Goal: Find contact information: Find contact information

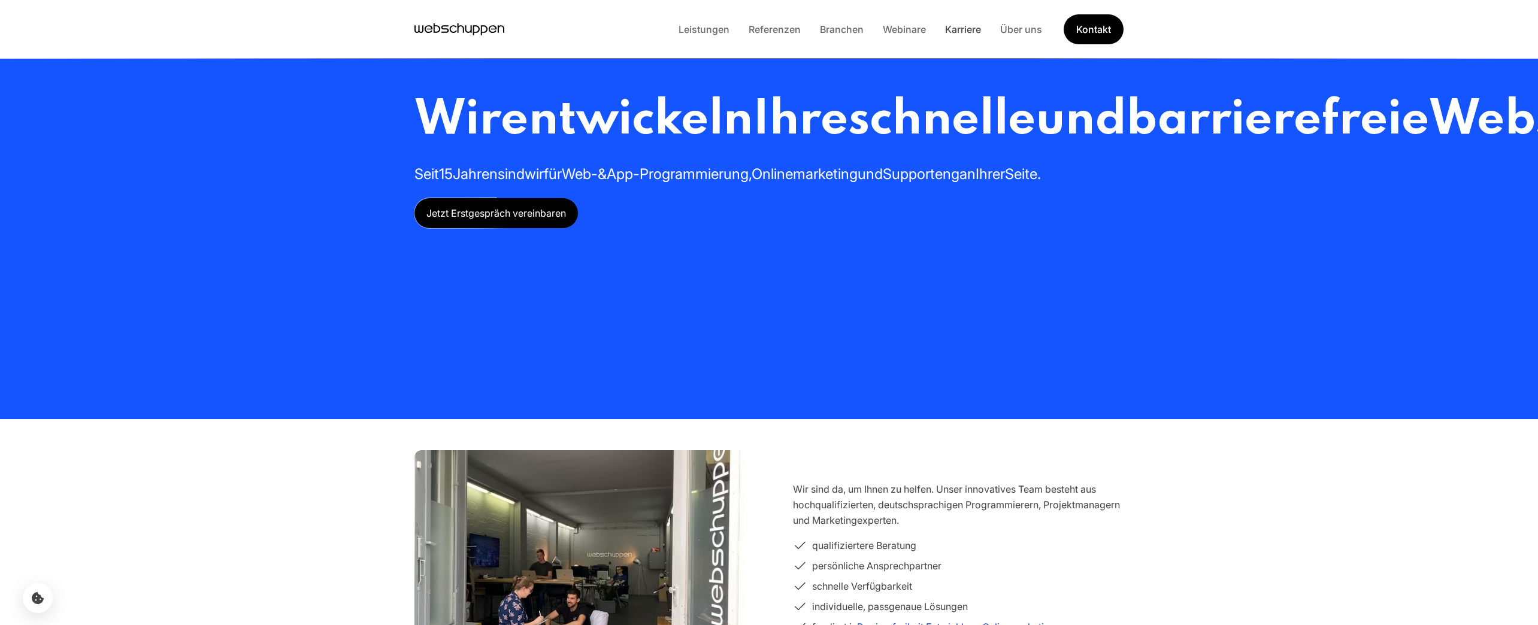
click at [959, 26] on link "Karriere" at bounding box center [963, 29] width 55 height 12
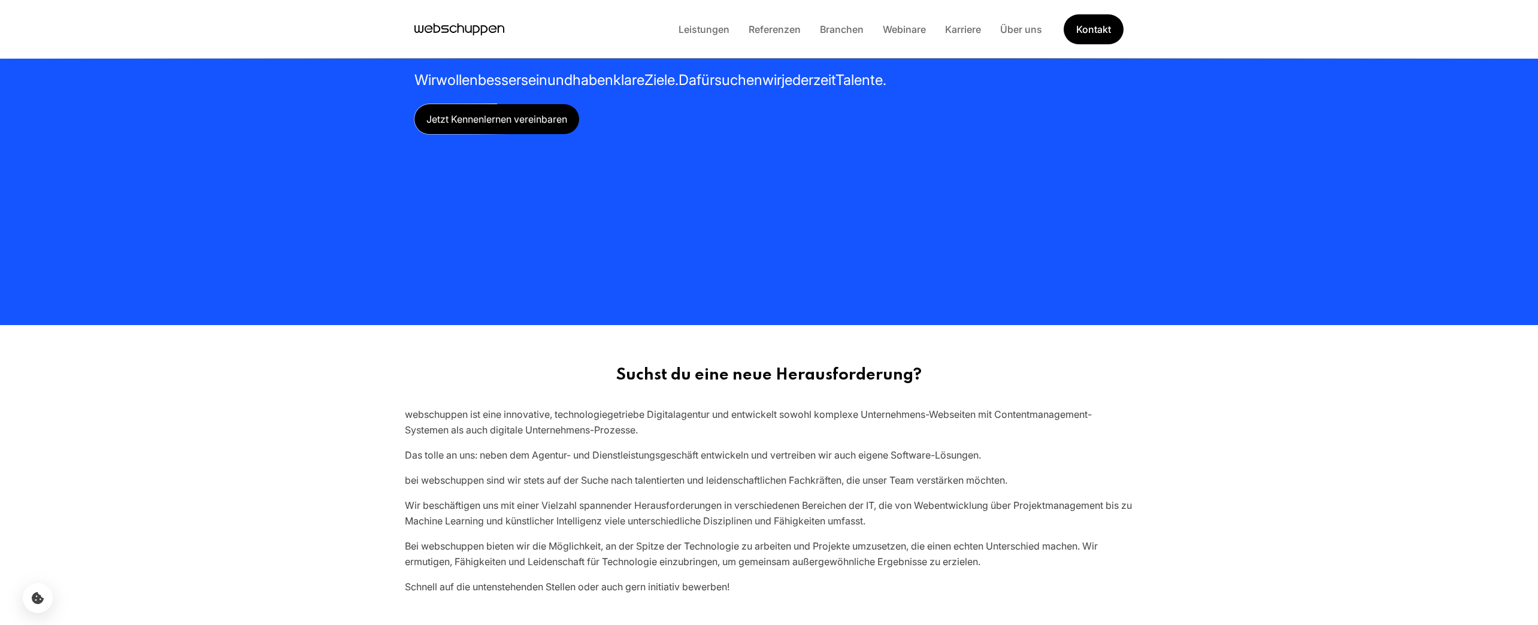
scroll to position [532, 0]
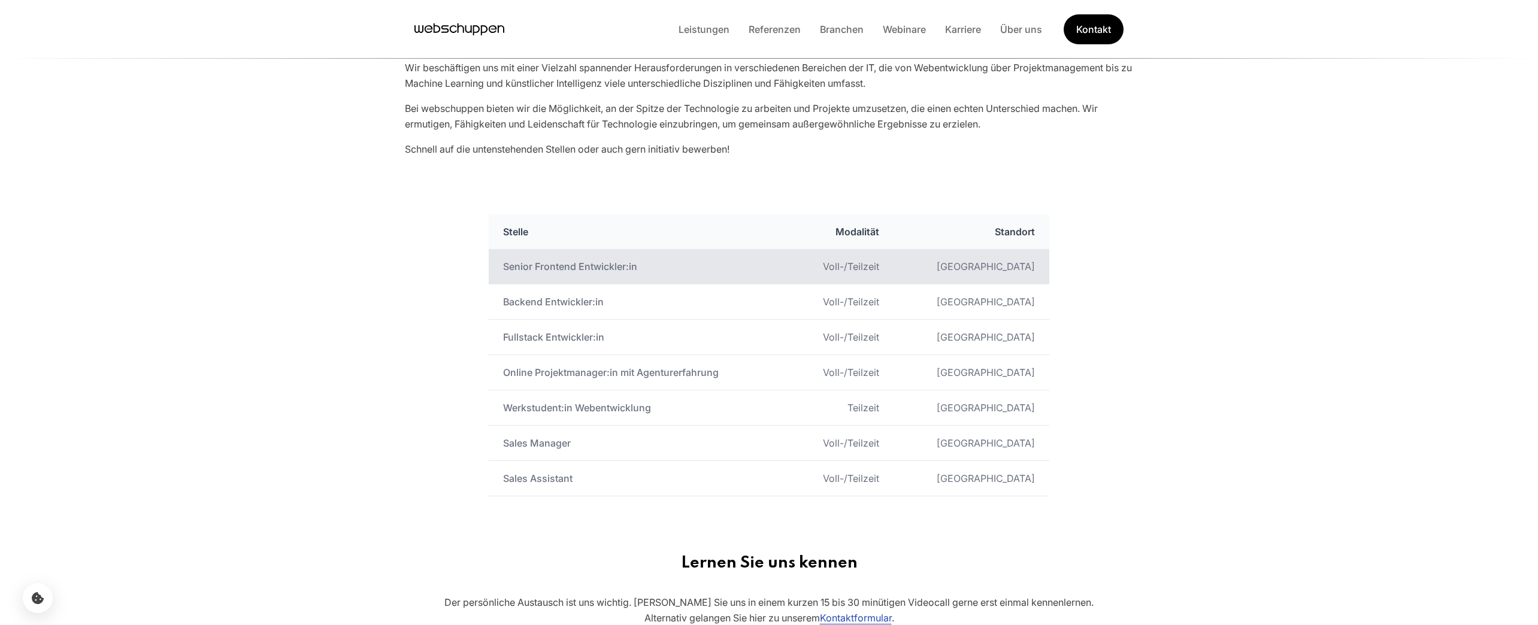
click at [616, 266] on td "Senior Frontend Entwickler:in" at bounding box center [639, 266] width 300 height 35
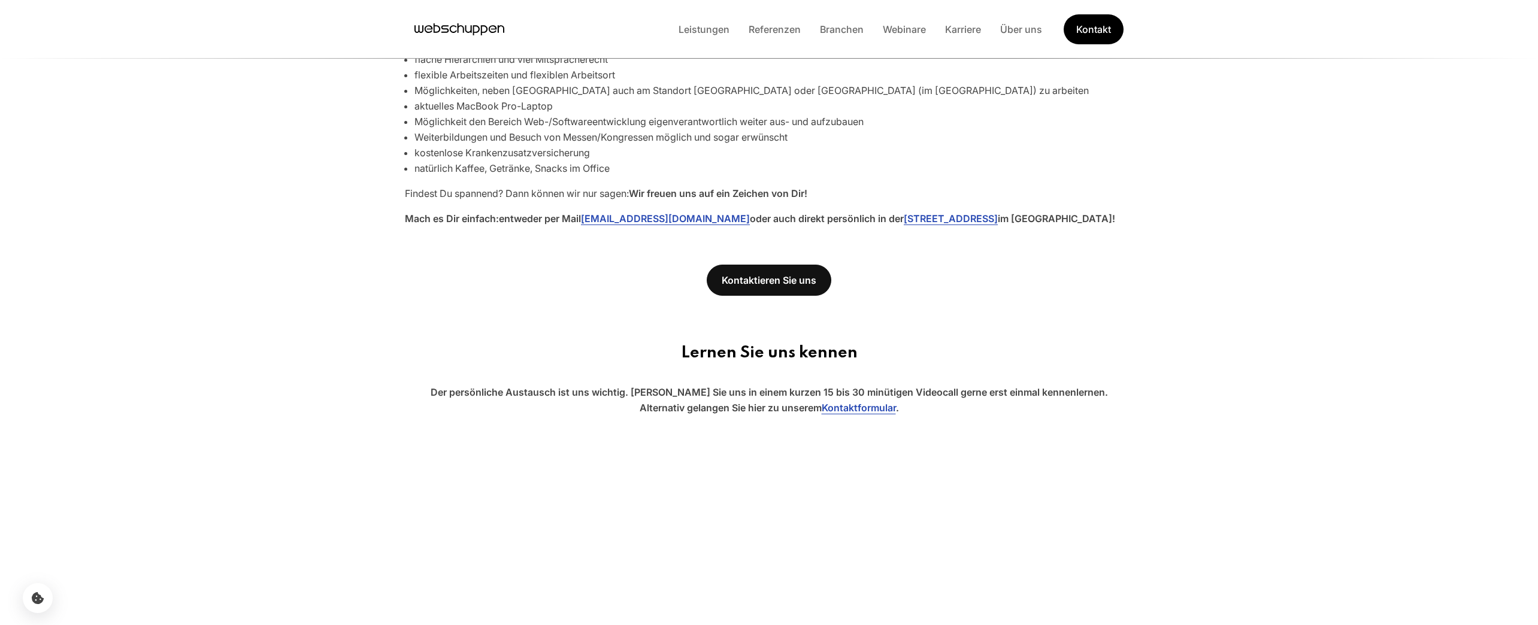
scroll to position [951, 0]
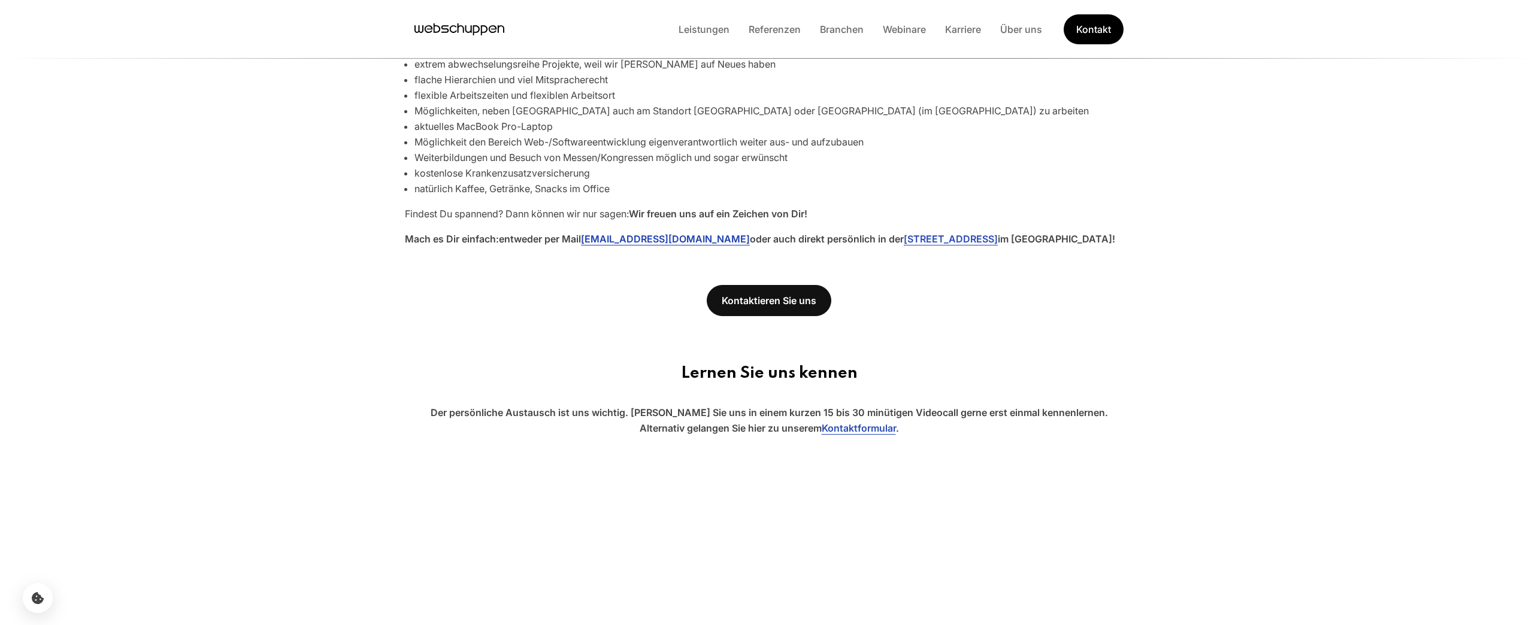
click at [679, 239] on link "[EMAIL_ADDRESS][DOMAIN_NAME]" at bounding box center [665, 239] width 169 height 12
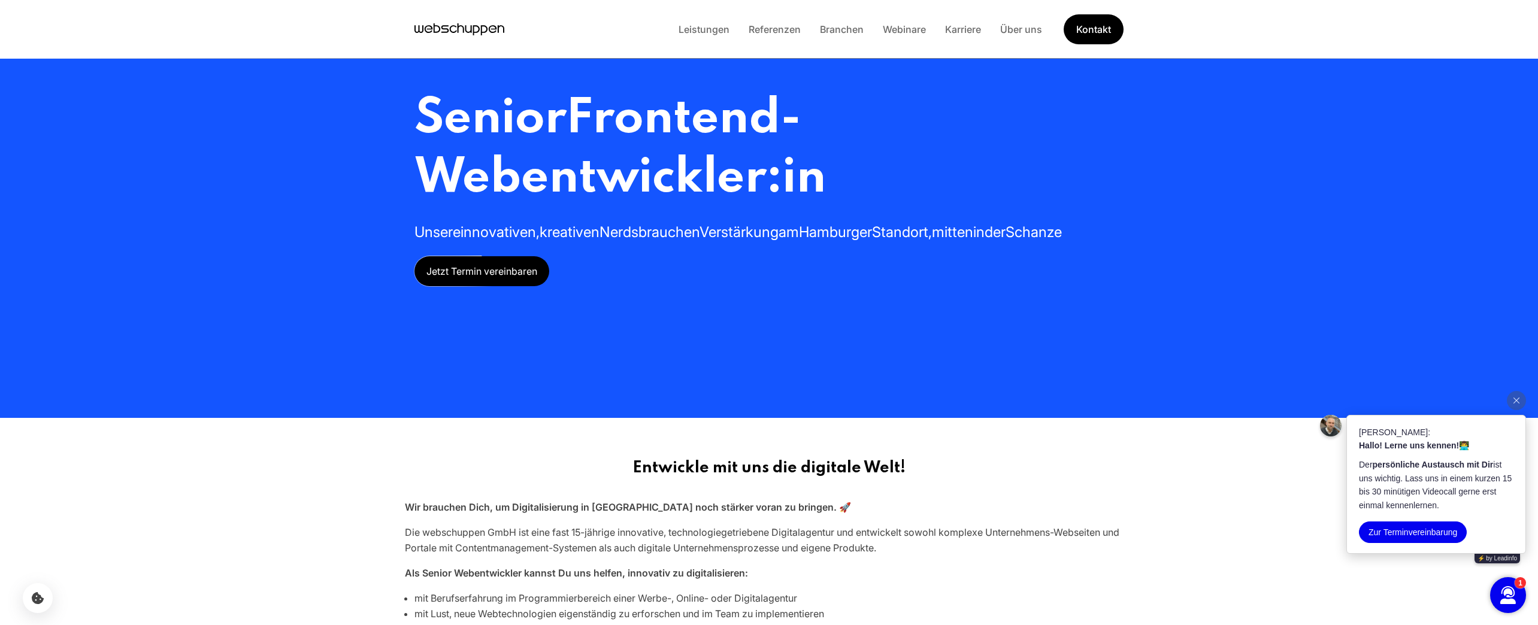
scroll to position [0, 0]
